Goal: Find contact information: Find contact information

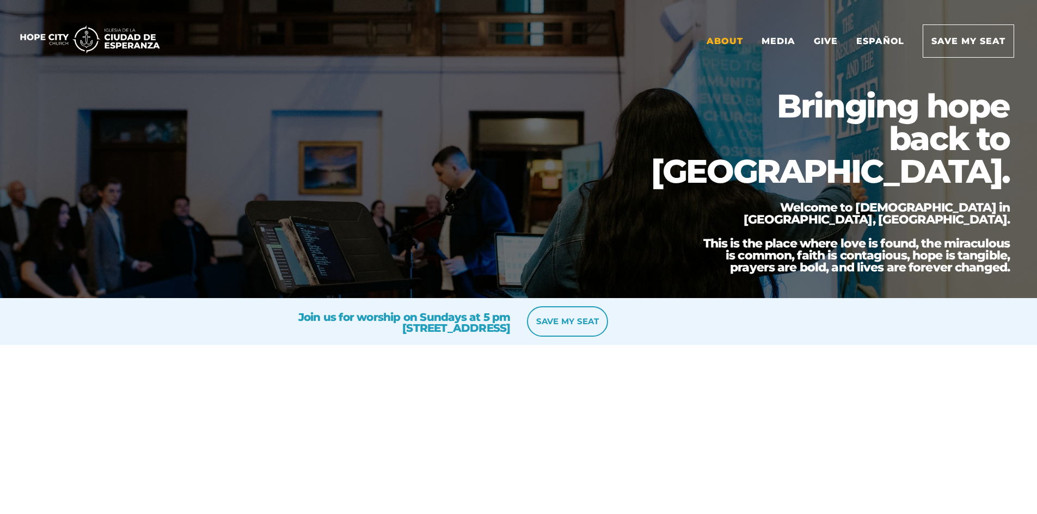
click at [727, 40] on link "About" at bounding box center [724, 41] width 53 height 32
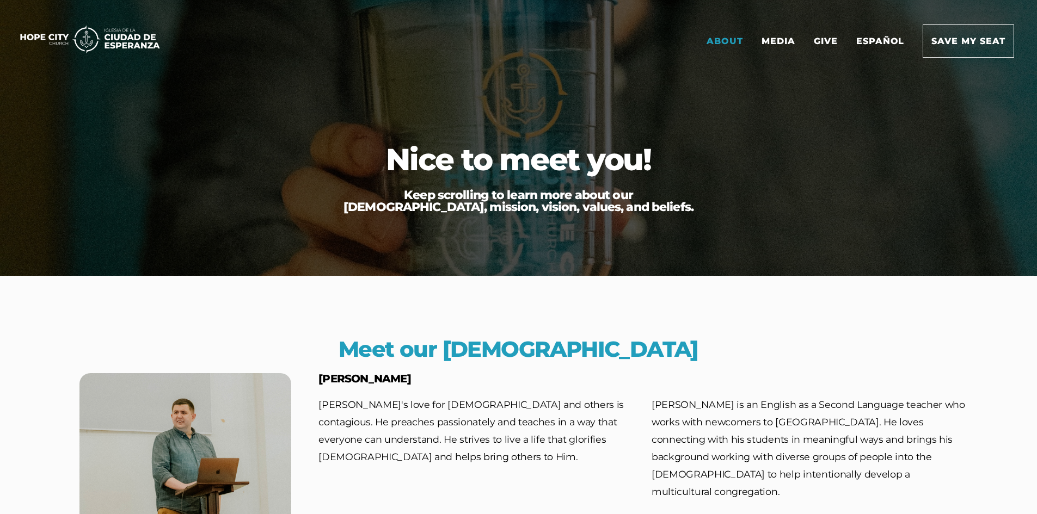
click at [722, 34] on link "About" at bounding box center [724, 41] width 53 height 32
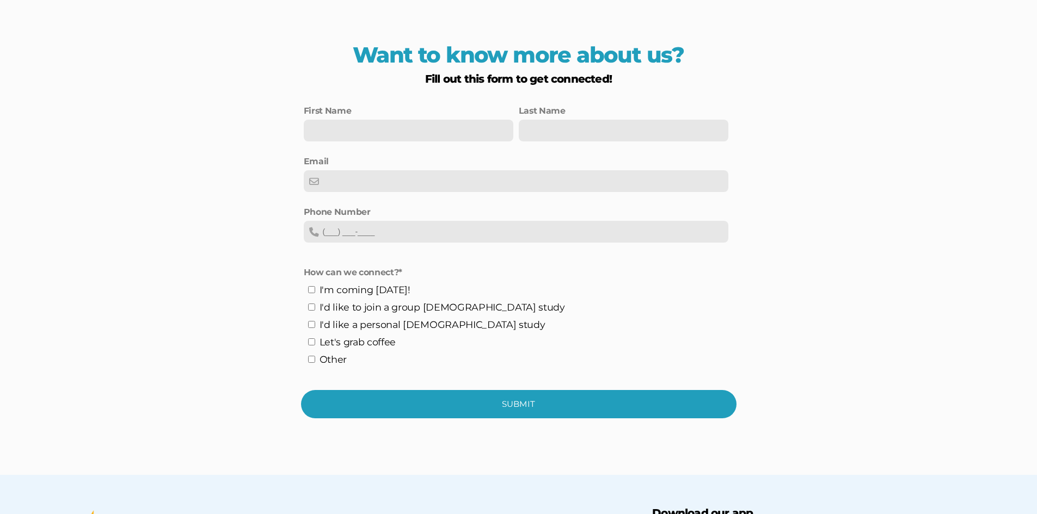
scroll to position [3024, 0]
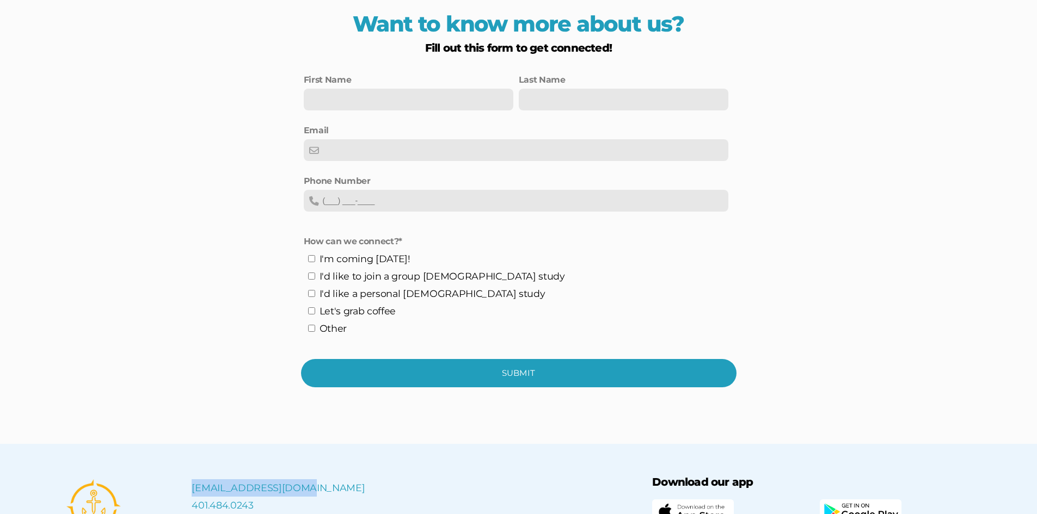
drag, startPoint x: 317, startPoint y: 315, endPoint x: 189, endPoint y: 312, distance: 127.9
copy link "[EMAIL_ADDRESS][DOMAIN_NAME]"
